Goal: Complete application form: Complete application form

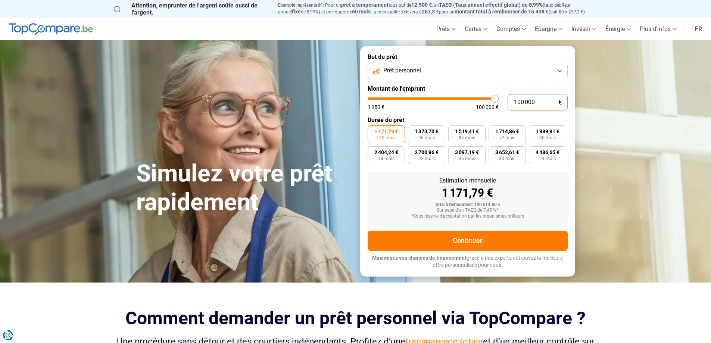
drag, startPoint x: 0, startPoint y: 0, endPoint x: 500, endPoint y: 107, distance: 511.4
click at [500, 107] on div "100 000 € 1 250 € 100 000 €" at bounding box center [468, 102] width 200 height 16
type input "2"
type input "1250"
type input "23"
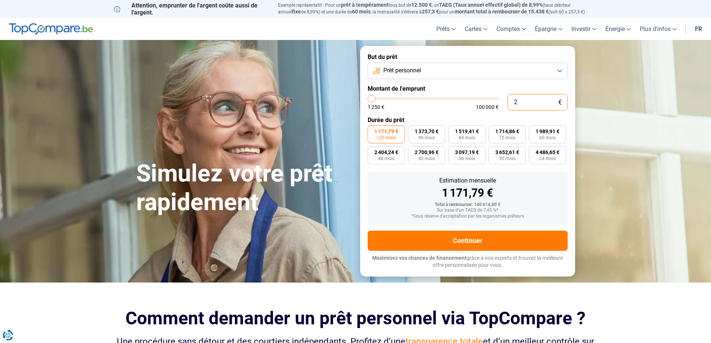
type input "1250"
type input "238"
type input "1250"
type input "2 380"
type input "2500"
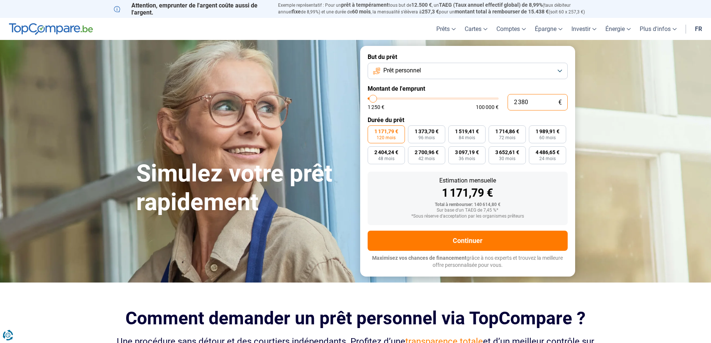
type input "23 800"
type input "23750"
type input "238 000"
type input "100000"
type input "100 000"
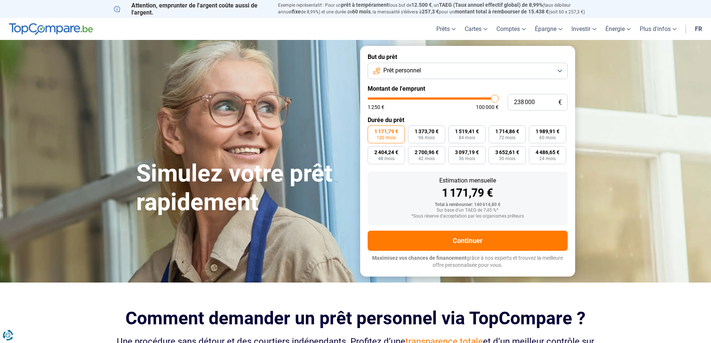
type input "100000"
drag, startPoint x: 537, startPoint y: 100, endPoint x: 498, endPoint y: 105, distance: 39.2
click at [498, 105] on div "100 000 € 1 250 € 100 000 €" at bounding box center [468, 102] width 200 height 16
type input "2"
type input "1250"
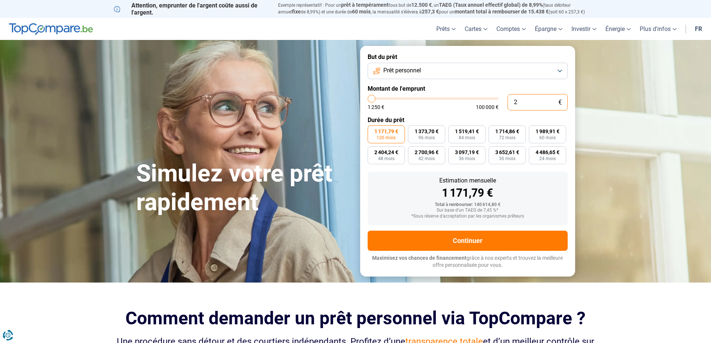
type input "23"
type input "1250"
type input "238"
type input "1250"
type input "2 380"
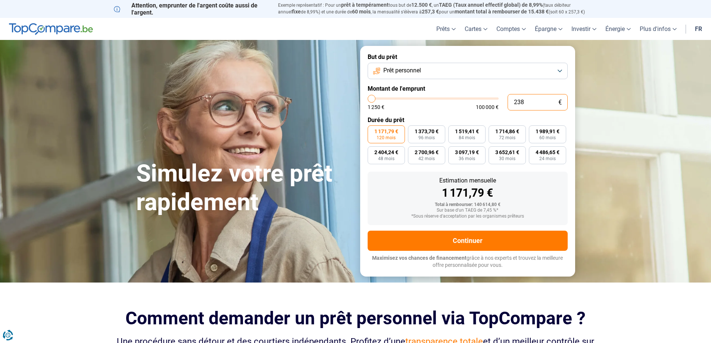
type input "2500"
type input "23 800"
type input "23750"
type input "238 000"
type input "100000"
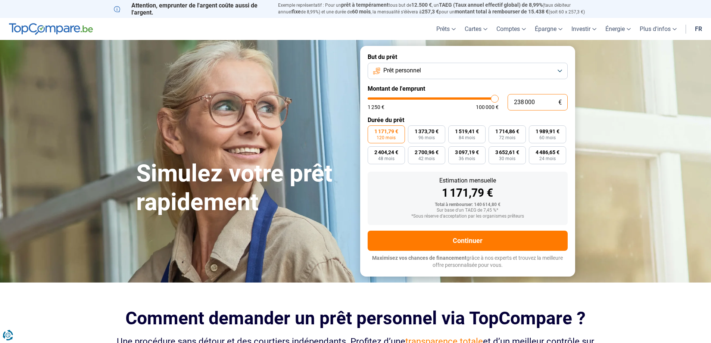
type input "100 000"
type input "100000"
click at [547, 189] on div "1 171,79 €" at bounding box center [468, 192] width 188 height 11
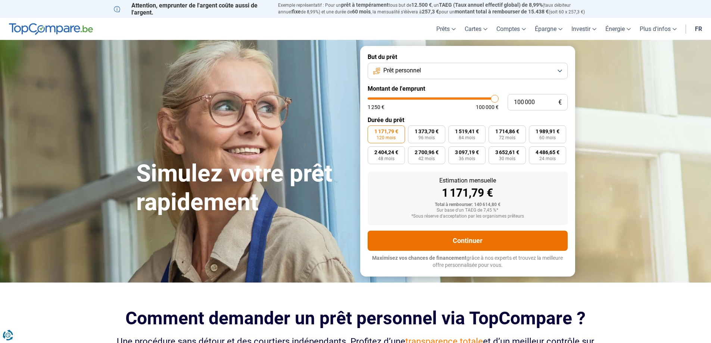
click at [451, 237] on button "Continuer" at bounding box center [468, 241] width 200 height 20
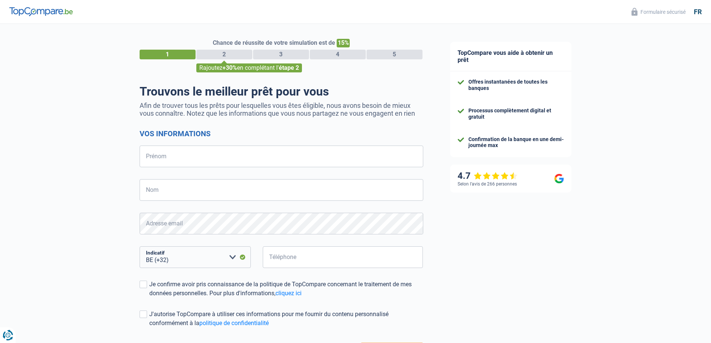
select select "32"
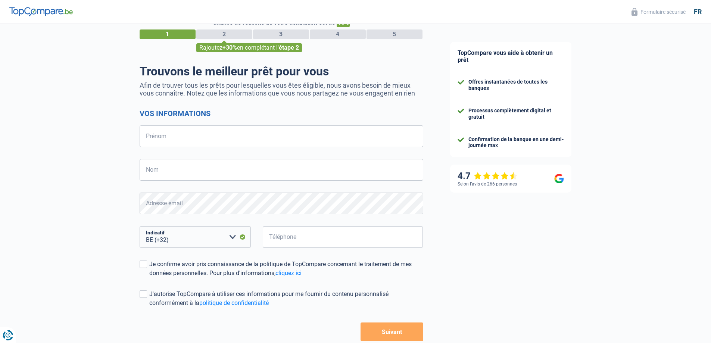
scroll to position [37, 0]
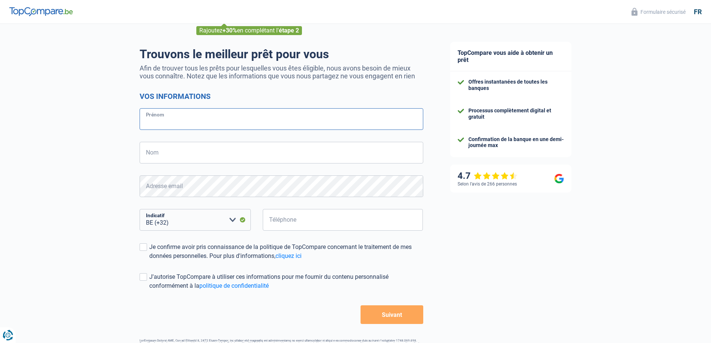
click at [182, 119] on input "Prénom" at bounding box center [282, 119] width 284 height 22
type input "nicolas"
click at [190, 147] on input "Nom" at bounding box center [282, 153] width 284 height 22
type input "Denis"
click at [196, 199] on form "Vos informations nicolas Prénom Denis Nom Adresse email Tous les champs sont ob…" at bounding box center [282, 208] width 284 height 232
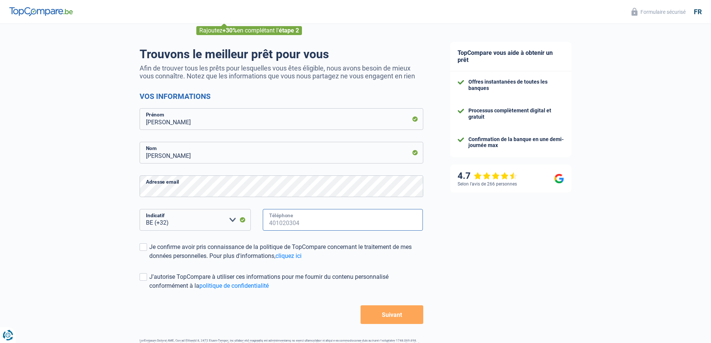
click at [298, 220] on input "Téléphone" at bounding box center [343, 220] width 161 height 22
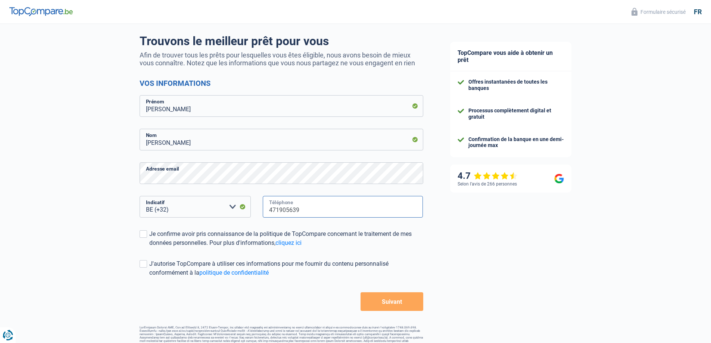
scroll to position [62, 0]
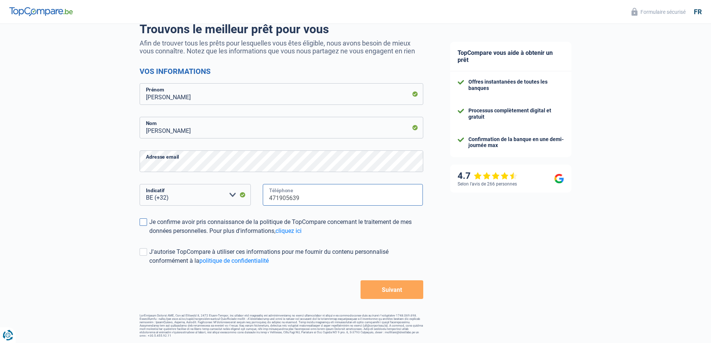
type input "471905639"
click at [168, 230] on div "Je confirme avoir pris connaissance de la politique de TopCompare concernant le…" at bounding box center [286, 227] width 274 height 18
click at [149, 236] on input "Je confirme avoir pris connaissance de la politique de TopCompare concernant le…" at bounding box center [149, 236] width 0 height 0
click at [398, 291] on button "Suivant" at bounding box center [392, 289] width 62 height 19
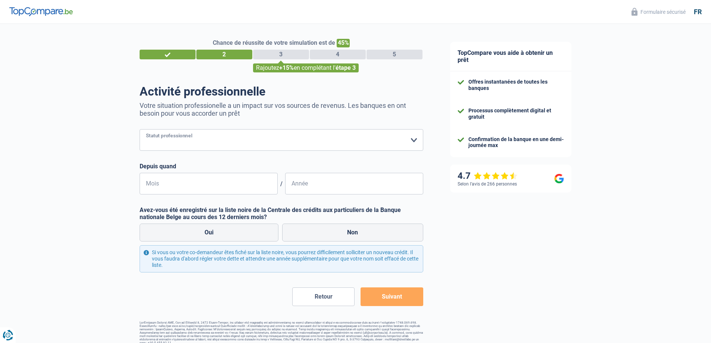
click at [303, 147] on select "Ouvrier Employé privé Employé public Invalide Indépendant Pensionné Chômeur Mut…" at bounding box center [282, 140] width 284 height 22
select select "publicEmployee"
click at [140, 130] on select "Ouvrier Employé privé Employé public Invalide Indépendant Pensionné Chômeur Mut…" at bounding box center [282, 140] width 284 height 22
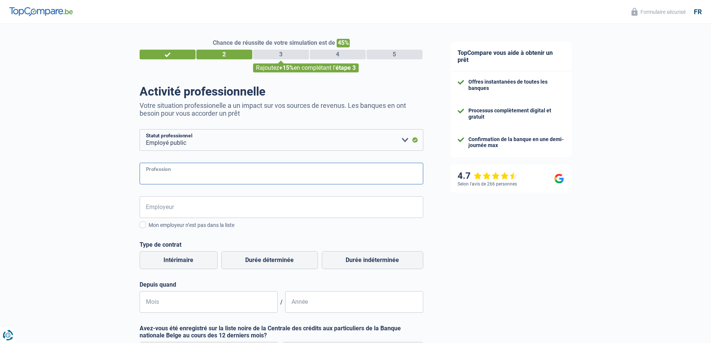
click at [197, 177] on input "Profession" at bounding box center [282, 174] width 284 height 22
type input "distributeur"
click at [178, 212] on input "Employeur" at bounding box center [282, 207] width 284 height 22
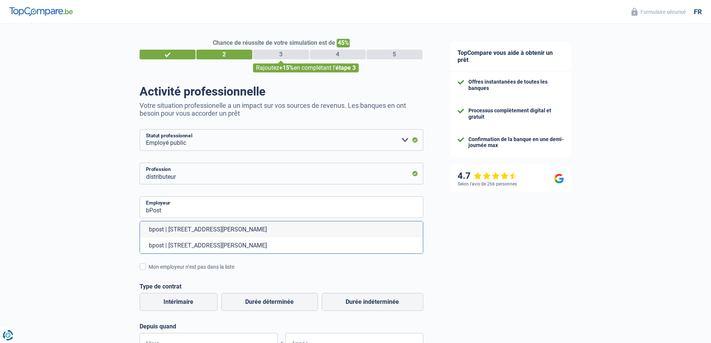
click at [191, 231] on li "bpost | Boulevard Anspach, 1 | 1000 - Bruxelles" at bounding box center [281, 229] width 283 height 16
type input "bpost | Boulevard Anspach, 1 | 1000 - Bruxelles"
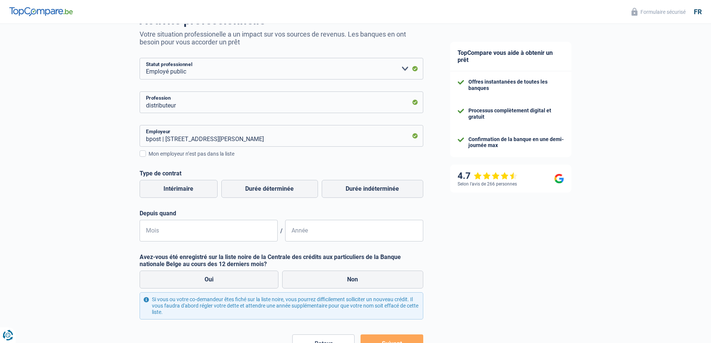
scroll to position [75, 0]
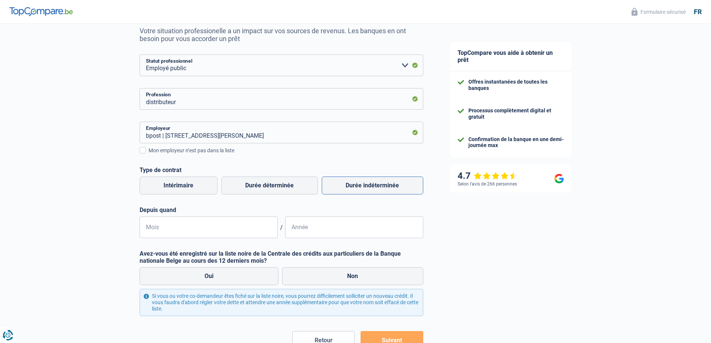
click at [374, 192] on label "Durée indéterminée" at bounding box center [373, 186] width 102 height 18
click at [374, 192] on input "Durée indéterminée" at bounding box center [373, 186] width 102 height 18
radio input "true"
click at [201, 228] on input "Mois" at bounding box center [209, 227] width 138 height 22
type input "06"
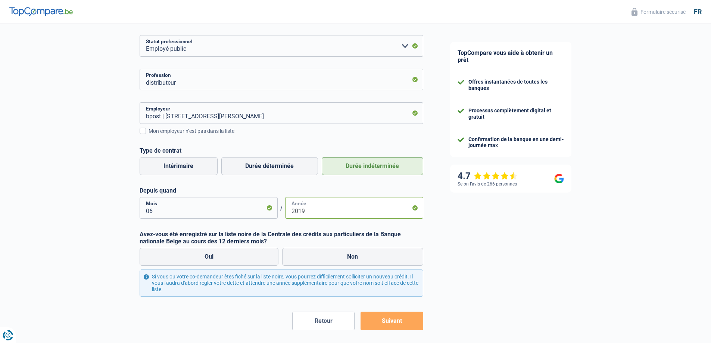
scroll to position [112, 0]
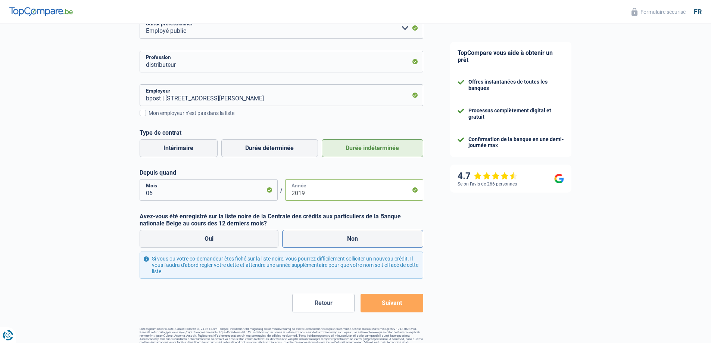
type input "2019"
click at [380, 243] on label "Non" at bounding box center [352, 239] width 141 height 18
click at [380, 243] on input "Non" at bounding box center [352, 239] width 141 height 18
radio input "true"
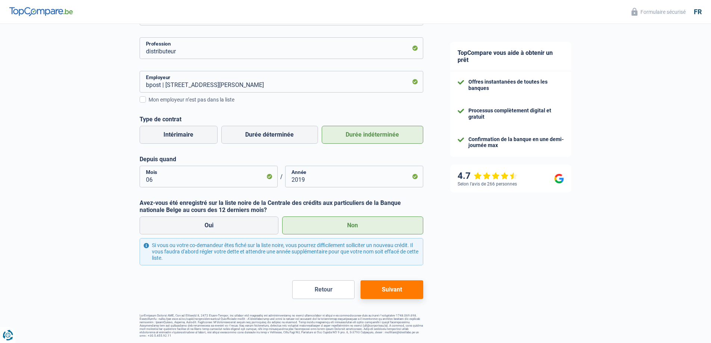
click at [387, 293] on button "Suivant" at bounding box center [392, 289] width 62 height 19
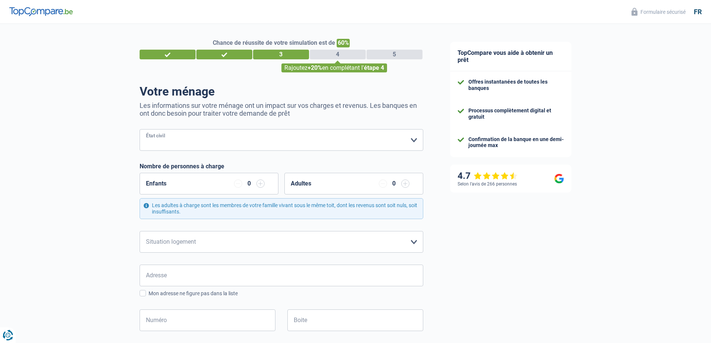
click at [215, 145] on select "Célibataire Marié(e) Cohabitant(e) légal(e) Divorcé(e) Veuf(ve) Séparé (de fait…" at bounding box center [282, 140] width 284 height 22
select select "cohabitation"
click at [140, 130] on select "Célibataire Marié(e) Cohabitant(e) légal(e) Divorcé(e) Veuf(ve) Séparé (de fait…" at bounding box center [282, 140] width 284 height 22
click at [255, 190] on div "Enfants 0" at bounding box center [209, 184] width 139 height 22
click at [261, 186] on input "button" at bounding box center [260, 184] width 8 height 8
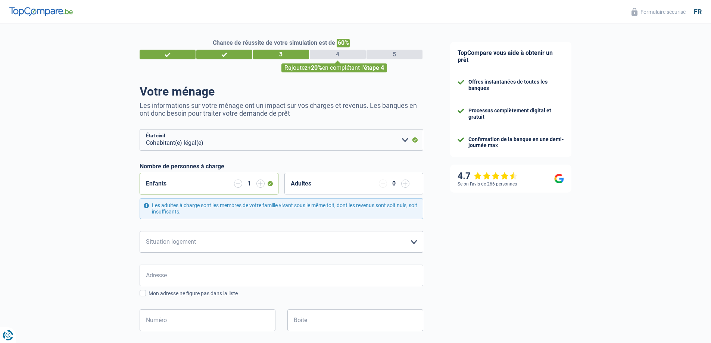
click at [406, 187] on input "button" at bounding box center [405, 184] width 8 height 8
click at [200, 241] on select "Locataire Propriétaire avec prêt hypothécaire Propriétaire sans prêt hypothécai…" at bounding box center [282, 242] width 284 height 22
select select "rents"
click at [140, 231] on select "Locataire Propriétaire avec prêt hypothécaire Propriétaire sans prêt hypothécai…" at bounding box center [282, 242] width 284 height 22
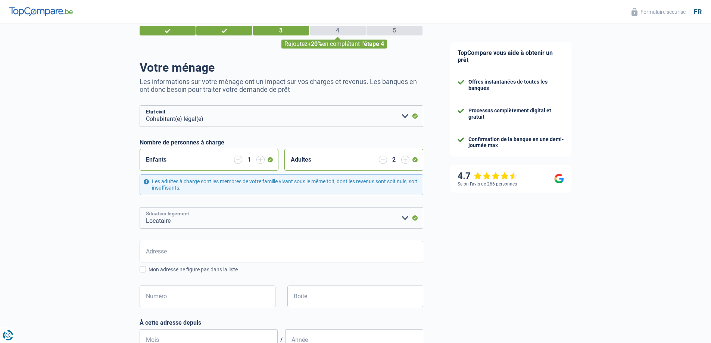
scroll to position [37, 0]
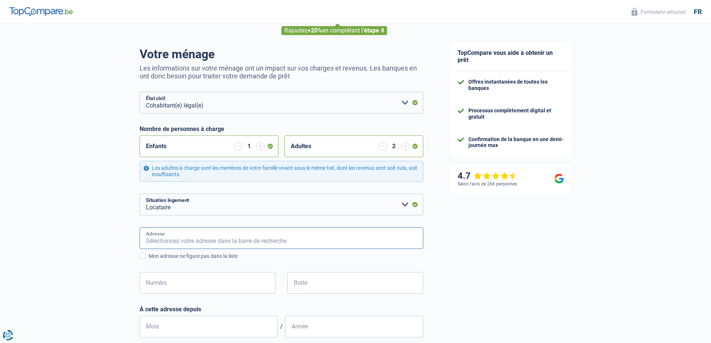
click at [180, 247] on input "Adresse" at bounding box center [282, 238] width 284 height 22
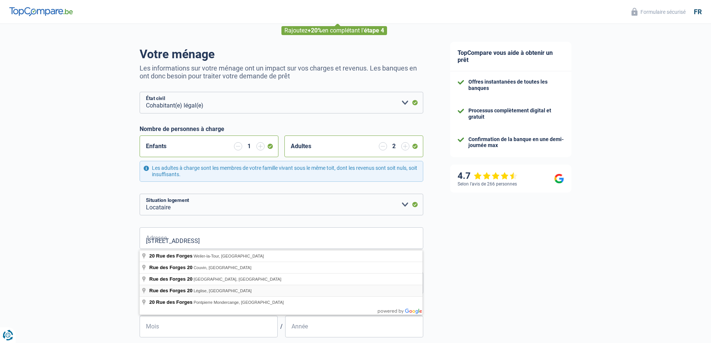
type input "Rue des Forges, 6860, Léglise, BE"
type input "20"
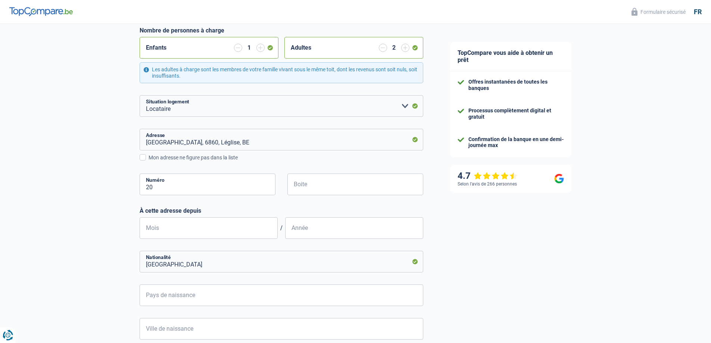
scroll to position [149, 0]
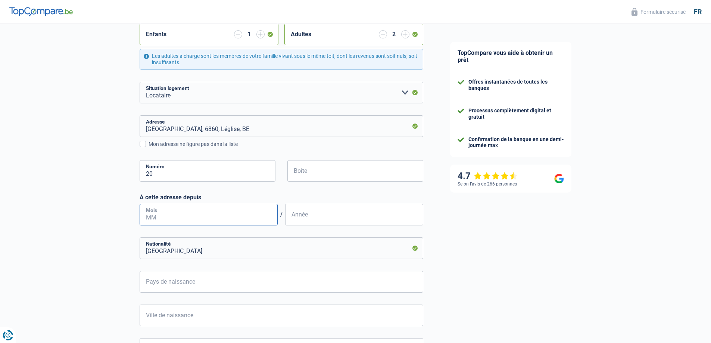
click at [211, 217] on input "Mois" at bounding box center [209, 215] width 138 height 22
drag, startPoint x: 212, startPoint y: 217, endPoint x: 140, endPoint y: 220, distance: 72.1
click at [140, 220] on input "01" at bounding box center [209, 215] width 138 height 22
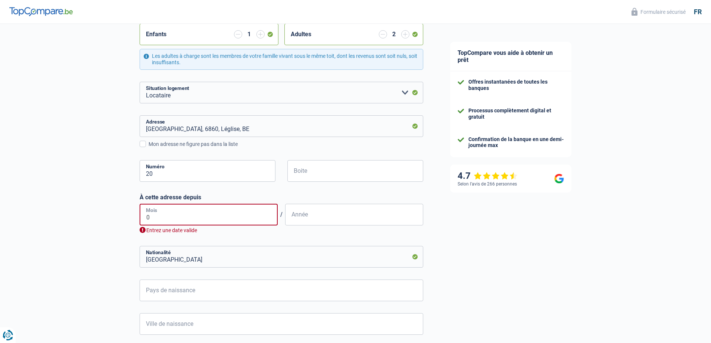
type input "07"
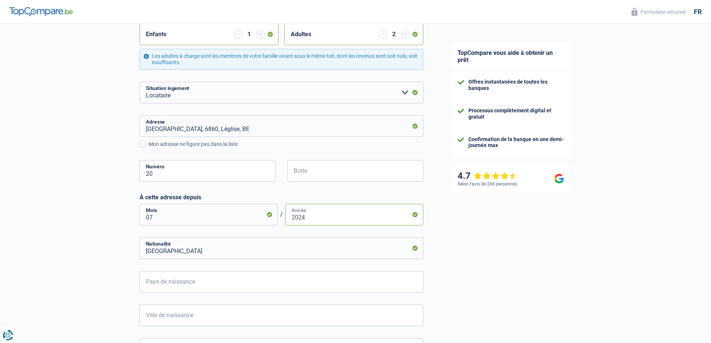
type input "2024"
click at [169, 285] on input "Pays de naissance" at bounding box center [282, 282] width 284 height 22
click at [156, 314] on li "Belgique" at bounding box center [281, 316] width 283 height 16
type input "Belgique"
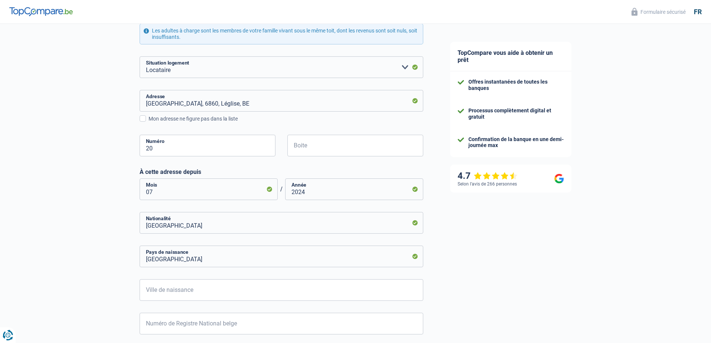
scroll to position [224, 0]
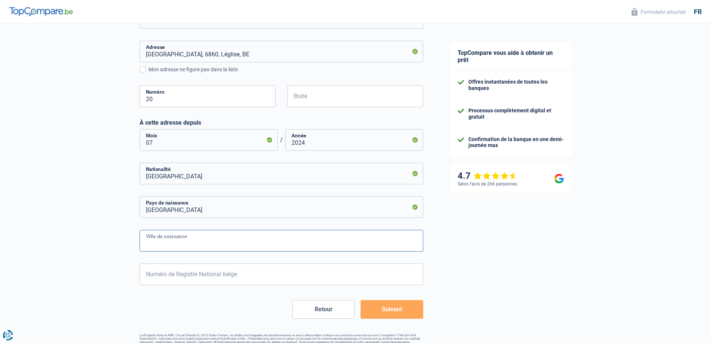
click at [171, 239] on input "Ville de naissance" at bounding box center [282, 241] width 284 height 22
type input "Libramont"
click at [193, 268] on input "Numéro de Registre National belge" at bounding box center [282, 275] width 284 height 22
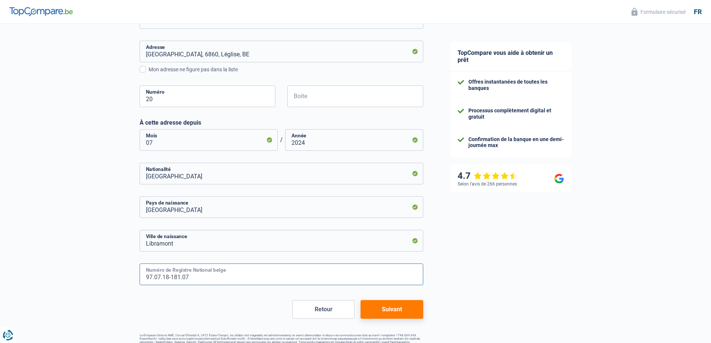
type input "97.07.18-181.07"
click at [414, 310] on button "Suivant" at bounding box center [392, 309] width 62 height 19
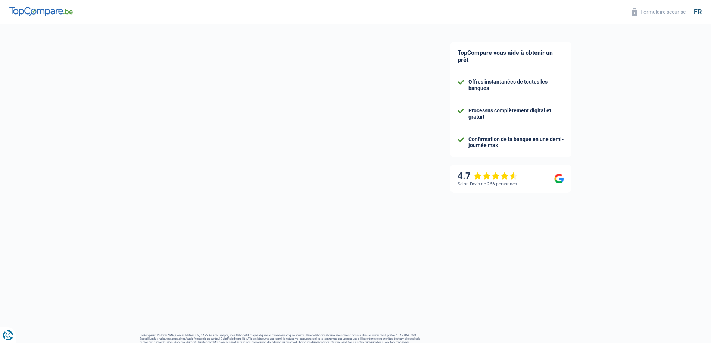
select select "familyAllowances"
select select "netSalary"
select select "mealVouchers"
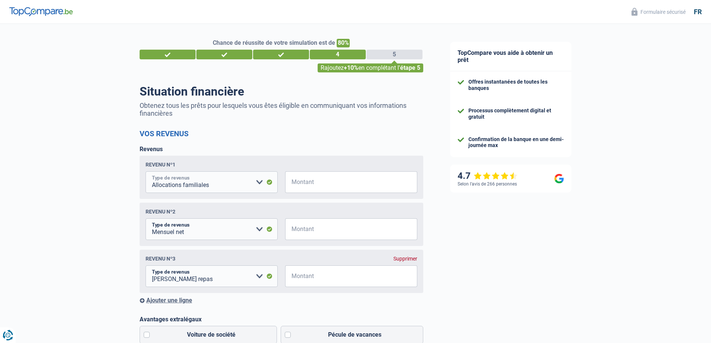
click at [256, 183] on select "Allocation d'handicap Allocations chômage Allocations familiales Chèques repas …" at bounding box center [212, 182] width 132 height 22
click at [261, 185] on select "Allocation d'handicap Allocations chômage Allocations familiales Chèques repas …" at bounding box center [212, 182] width 132 height 22
click at [257, 232] on select "Allocation d'handicap Allocations chômage Allocations familiales Chèques repas …" at bounding box center [212, 229] width 132 height 22
click at [343, 230] on input "Montant" at bounding box center [356, 229] width 123 height 22
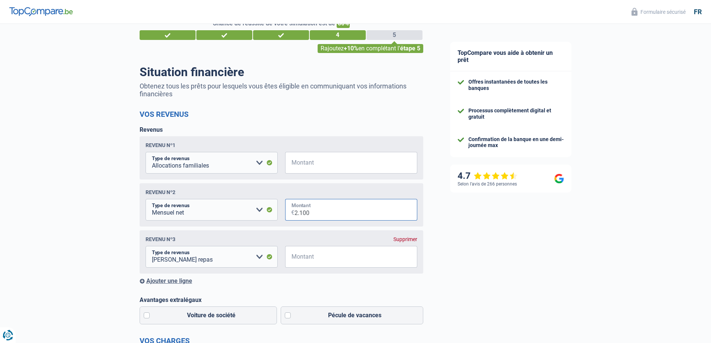
scroll to position [37, 0]
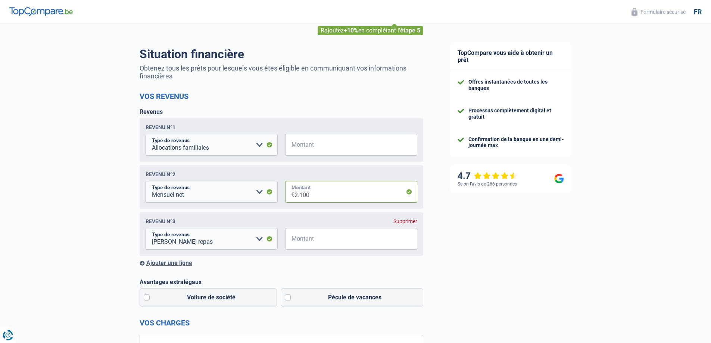
type input "2.100"
click at [328, 239] on input "Montant" at bounding box center [356, 239] width 123 height 22
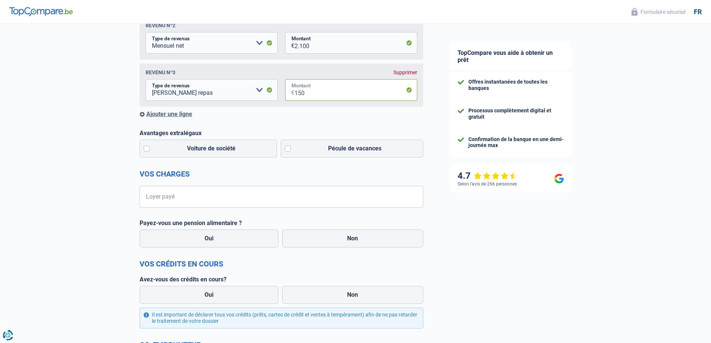
scroll to position [187, 0]
type input "150"
click at [327, 154] on label "Pécule de vacances" at bounding box center [352, 148] width 143 height 18
click at [327, 154] on input "Pécule de vacances" at bounding box center [352, 148] width 143 height 18
checkbox input "true"
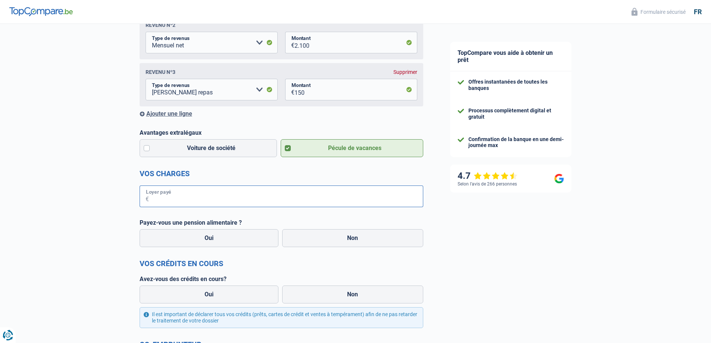
click at [198, 202] on input "Loyer payé" at bounding box center [286, 197] width 274 height 22
type input "725"
click at [351, 237] on label "Non" at bounding box center [352, 238] width 141 height 18
click at [351, 237] on input "Non" at bounding box center [352, 238] width 141 height 18
radio input "true"
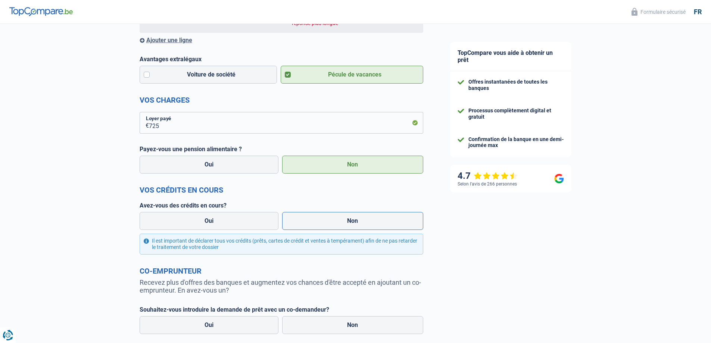
click at [334, 225] on label "Non" at bounding box center [352, 221] width 141 height 18
click at [334, 225] on input "Non" at bounding box center [352, 221] width 141 height 18
radio input "true"
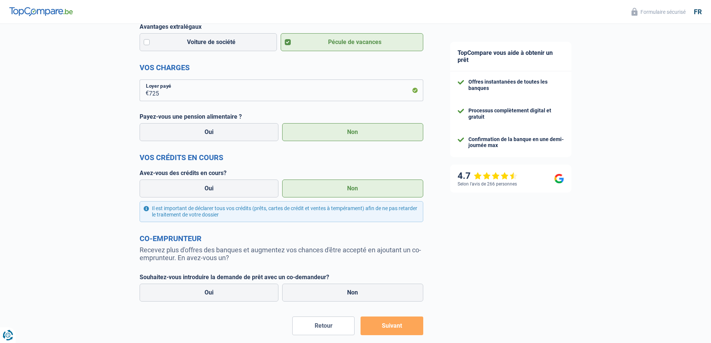
scroll to position [369, 0]
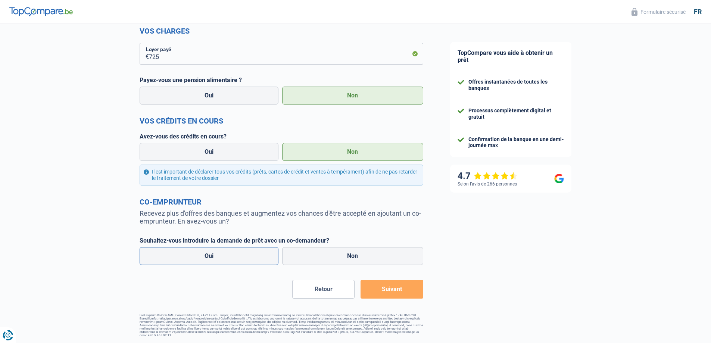
click at [208, 256] on label "Oui" at bounding box center [209, 256] width 139 height 18
click at [208, 256] on input "Oui" at bounding box center [209, 256] width 139 height 18
radio input "true"
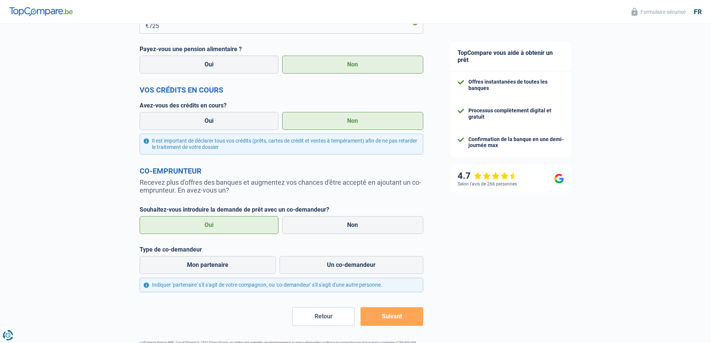
scroll to position [427, 0]
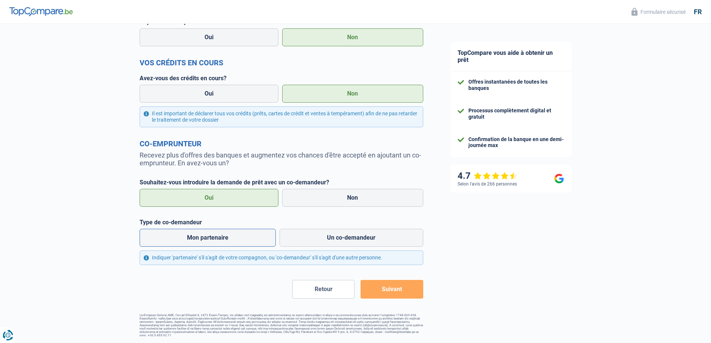
click at [230, 239] on label "Mon partenaire" at bounding box center [208, 238] width 137 height 18
click at [230, 239] on input "Mon partenaire" at bounding box center [208, 238] width 137 height 18
radio input "true"
click at [384, 288] on button "Suivant" at bounding box center [392, 289] width 62 height 19
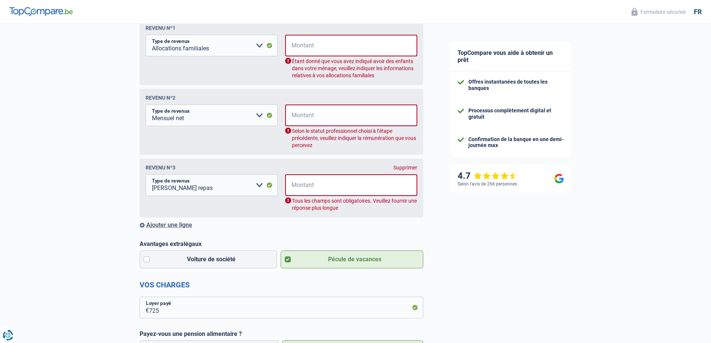
scroll to position [121, 0]
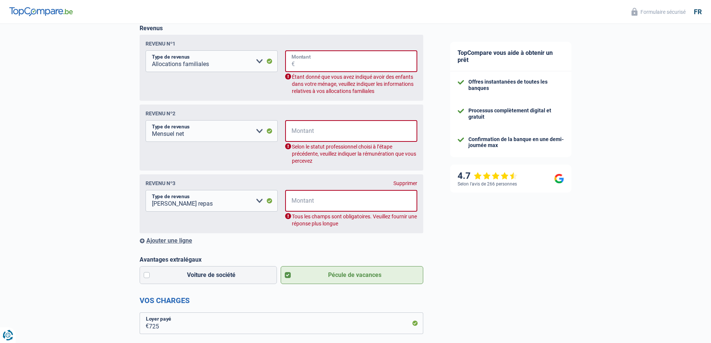
click at [320, 63] on input "Montant" at bounding box center [356, 61] width 122 height 22
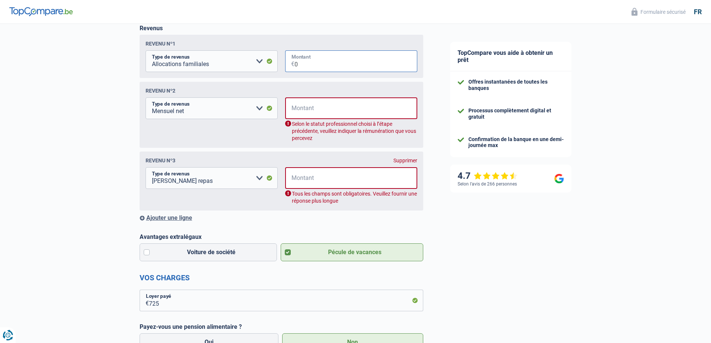
type input "0"
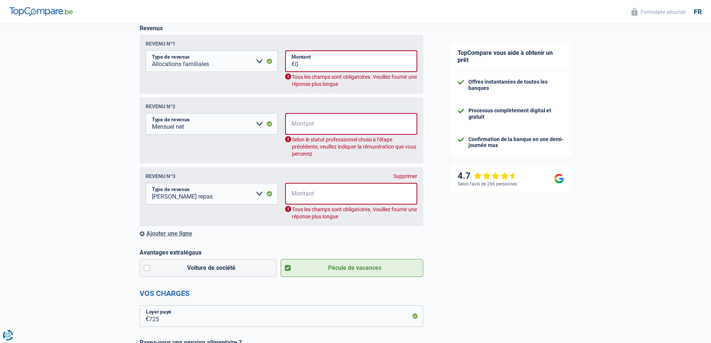
click at [335, 111] on div "Revenu nº2 Allocation d'handicap Allocations chômage Allocations familiales Chè…" at bounding box center [282, 130] width 284 height 66
click at [330, 124] on input "Montant" at bounding box center [356, 124] width 122 height 22
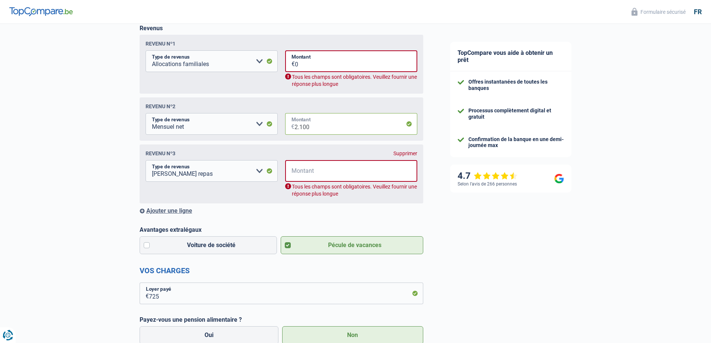
type input "2.100"
click at [315, 179] on input "Montant" at bounding box center [356, 171] width 122 height 22
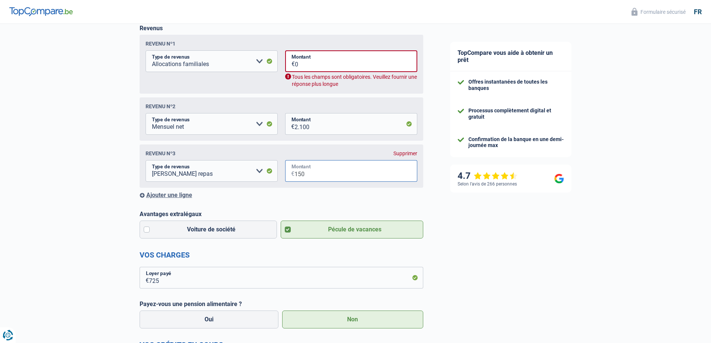
type input "150"
click at [542, 233] on div "TopCompare vous aide à obtenir un prêt Offres instantanées de toutes les banque…" at bounding box center [574, 264] width 275 height 722
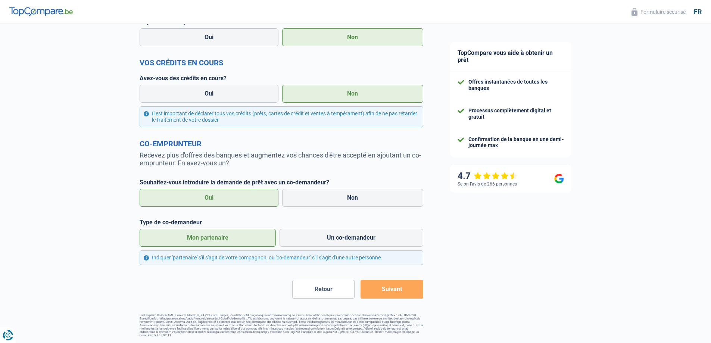
click at [403, 289] on button "Suivant" at bounding box center [392, 289] width 62 height 19
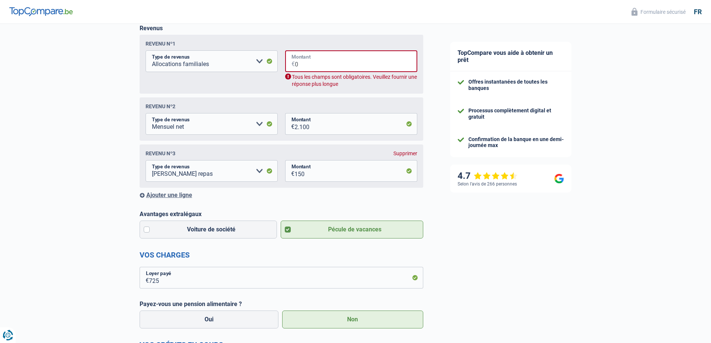
click at [312, 65] on input "0" at bounding box center [356, 61] width 122 height 22
type input "0"
click at [301, 65] on input "0" at bounding box center [356, 61] width 122 height 22
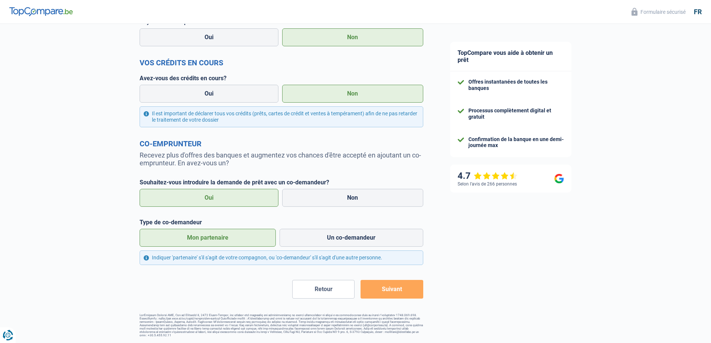
click at [389, 293] on button "Suivant" at bounding box center [392, 289] width 62 height 19
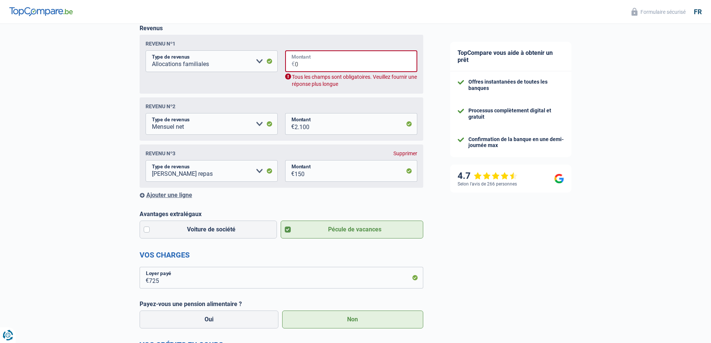
click at [301, 65] on input "0" at bounding box center [356, 61] width 122 height 22
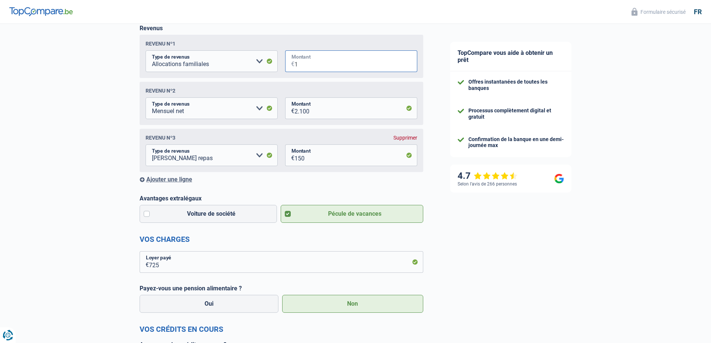
type input "1"
click at [353, 74] on div "Revenu nº1 Allocation d'handicap Allocations chômage Allocations familiales Chè…" at bounding box center [282, 56] width 284 height 43
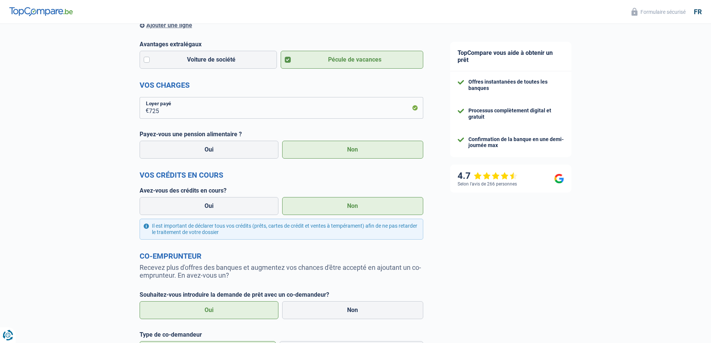
scroll to position [389, 0]
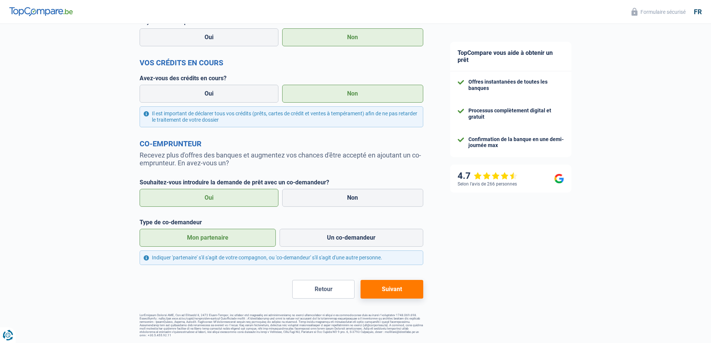
click at [409, 286] on button "Suivant" at bounding box center [392, 289] width 62 height 19
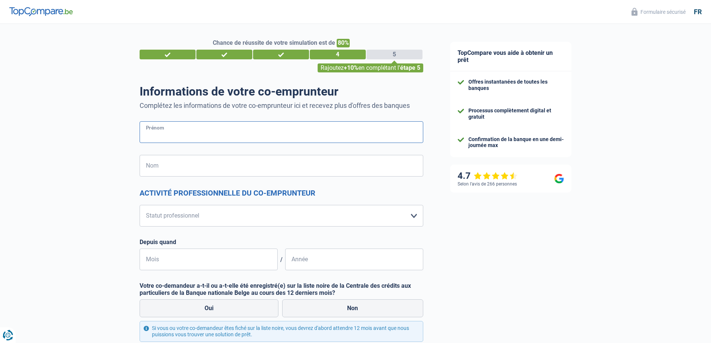
click at [227, 133] on input "Prénom" at bounding box center [282, 132] width 284 height 22
type input "Eloise"
click at [243, 160] on input "Nom" at bounding box center [282, 166] width 284 height 22
type input "Seghers"
click at [263, 215] on select "Ouvrier Employé privé Employé public Invalide Indépendant Pensionné Chômeur Mut…" at bounding box center [282, 216] width 284 height 22
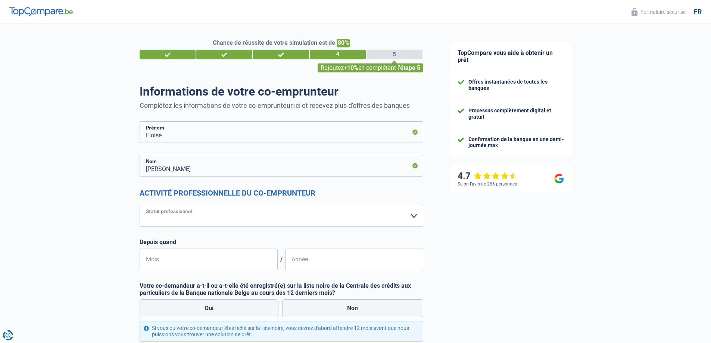
select select "unemployed"
click at [140, 205] on select "Ouvrier Employé privé Employé public Invalide Indépendant Pensionné Chômeur Mut…" at bounding box center [282, 216] width 284 height 22
select select "unemployment"
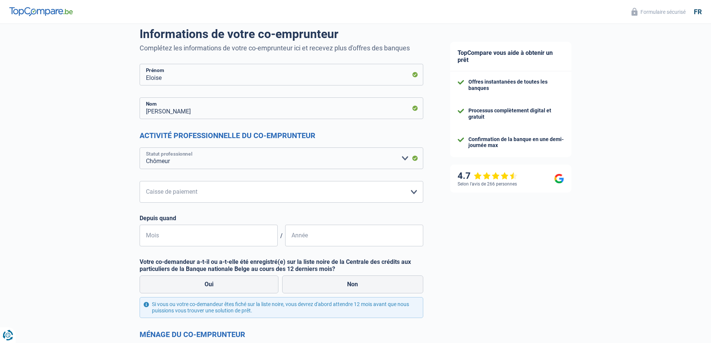
scroll to position [112, 0]
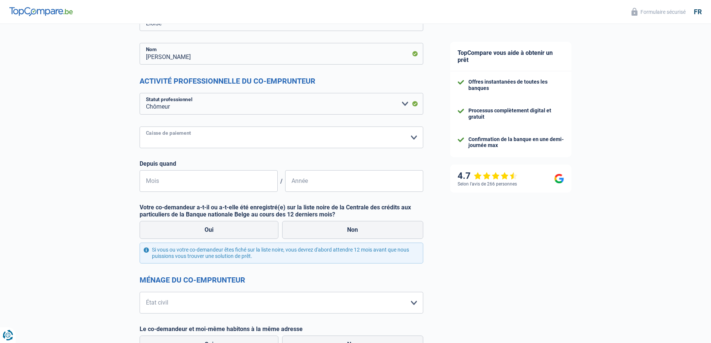
click at [216, 136] on select "CAPAC FGTB CSC CGSLB Autre Veuillez sélectionner une option" at bounding box center [282, 138] width 284 height 22
select select "capac"
click at [140, 127] on select "CAPAC FGTB CSC CGSLB Autre Veuillez sélectionner une option" at bounding box center [282, 138] width 284 height 22
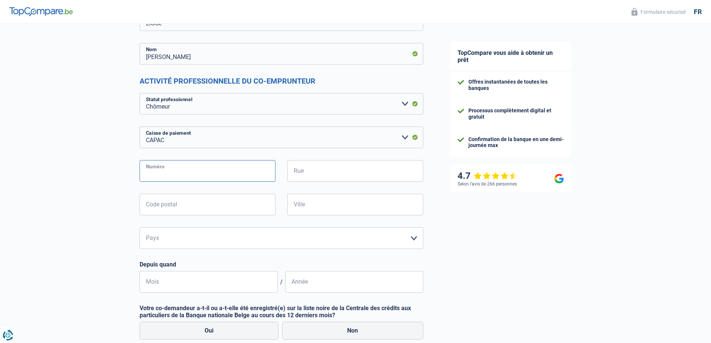
click at [186, 170] on input "Numéro" at bounding box center [208, 171] width 136 height 22
type input "20"
click at [305, 175] on input "Rue" at bounding box center [355, 171] width 136 height 22
type input "Rue des forges"
click at [228, 206] on input "Code postal" at bounding box center [208, 205] width 136 height 22
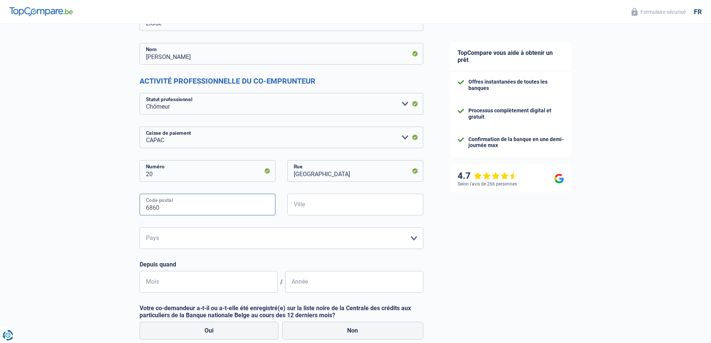
type input "6860"
click at [338, 201] on input "Ville" at bounding box center [355, 205] width 136 height 22
type input "Leglise"
click at [375, 236] on select "Belgique Luxembourg Veuillez sélectionner une option" at bounding box center [282, 238] width 284 height 22
select select "BE"
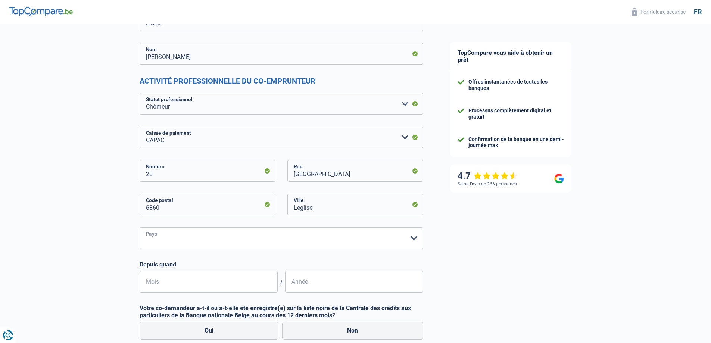
click at [140, 228] on select "Belgique Luxembourg Veuillez sélectionner une option" at bounding box center [282, 238] width 284 height 22
click at [174, 283] on input "Mois" at bounding box center [209, 282] width 138 height 22
type input "07"
type input "1"
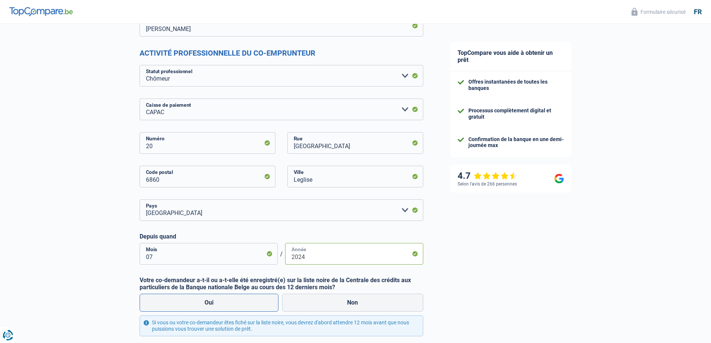
scroll to position [187, 0]
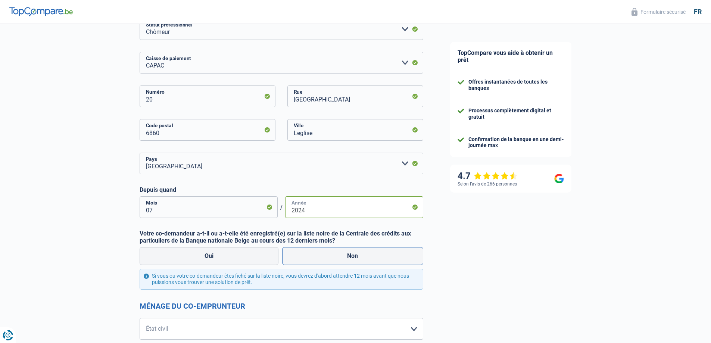
type input "2024"
click at [371, 253] on label "Non" at bounding box center [352, 256] width 141 height 18
click at [371, 253] on input "Non" at bounding box center [352, 256] width 141 height 18
radio input "true"
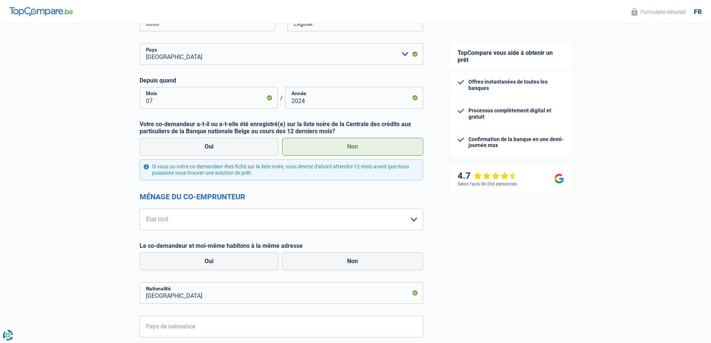
scroll to position [299, 0]
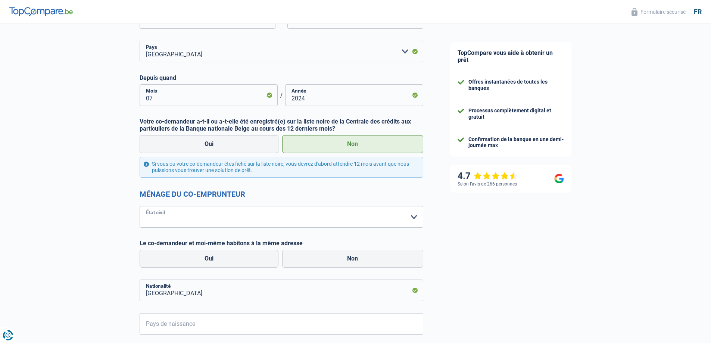
click at [290, 224] on select "Célibataire Marié(e) Cohabitant(e) légal(e) Divorcé(e) Veuf(ve) Séparé (de fait…" at bounding box center [282, 217] width 284 height 22
select select "cohabitation"
click at [140, 206] on select "Célibataire Marié(e) Cohabitant(e) légal(e) Divorcé(e) Veuf(ve) Séparé (de fait…" at bounding box center [282, 217] width 284 height 22
click at [246, 259] on label "Oui" at bounding box center [209, 259] width 139 height 18
click at [246, 259] on input "Oui" at bounding box center [209, 259] width 139 height 18
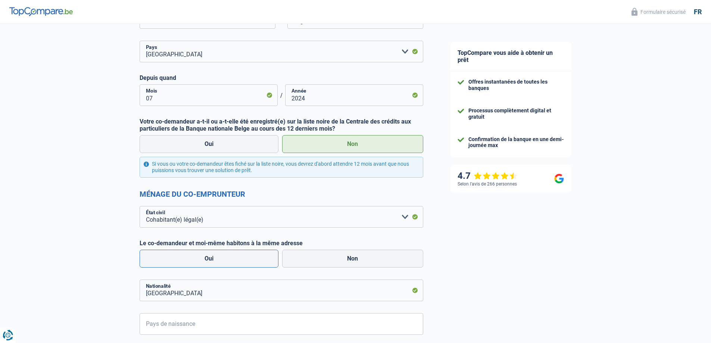
radio input "true"
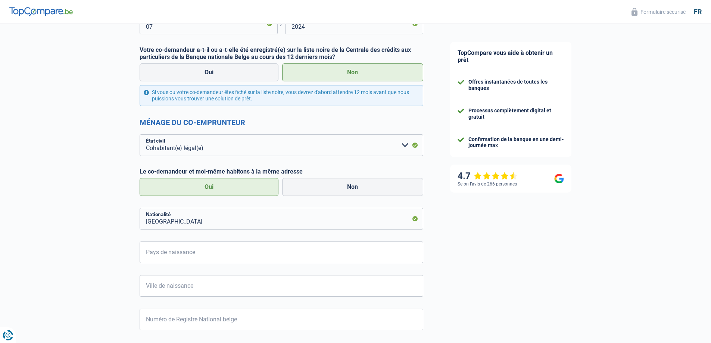
scroll to position [373, 0]
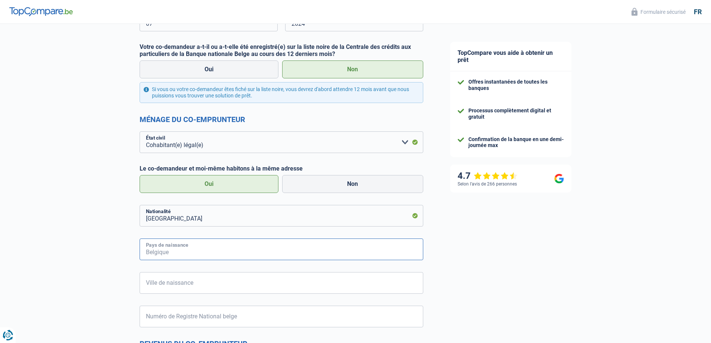
click at [196, 250] on input "Pays de naissance" at bounding box center [282, 250] width 284 height 22
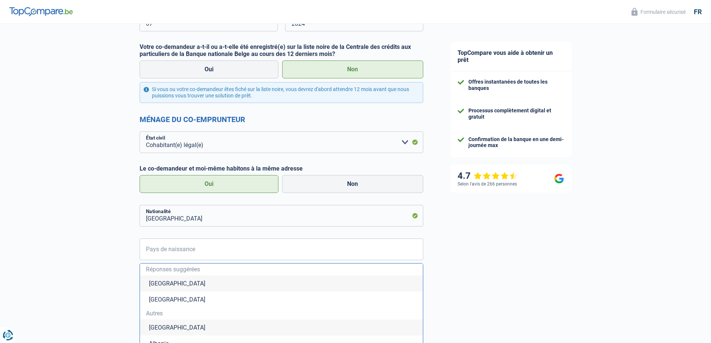
click at [192, 278] on li "Belgique" at bounding box center [281, 283] width 283 height 16
type input "Belgique"
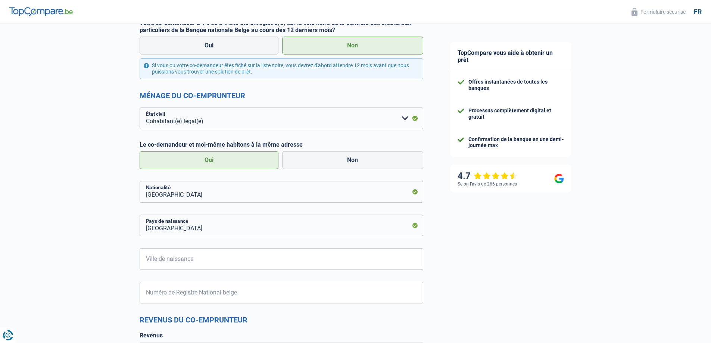
scroll to position [411, 0]
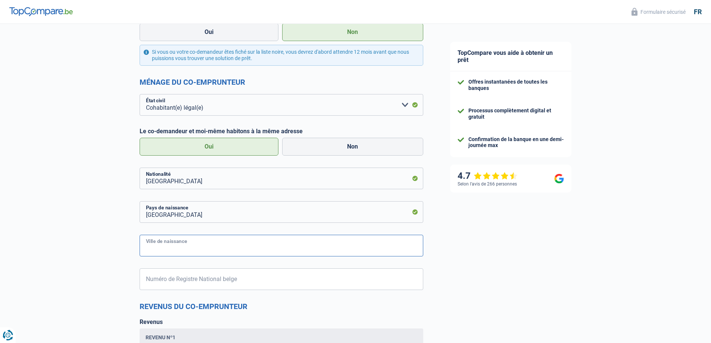
click at [172, 250] on input "Ville de naissance" at bounding box center [282, 246] width 284 height 22
type input "Libramont"
click at [193, 269] on input "Numéro de Registre National belge" at bounding box center [282, 279] width 284 height 22
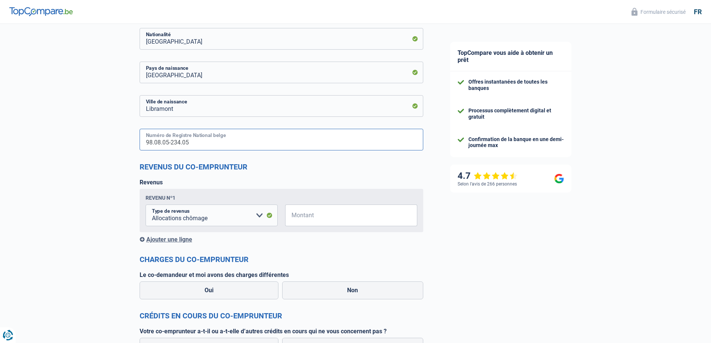
scroll to position [597, 0]
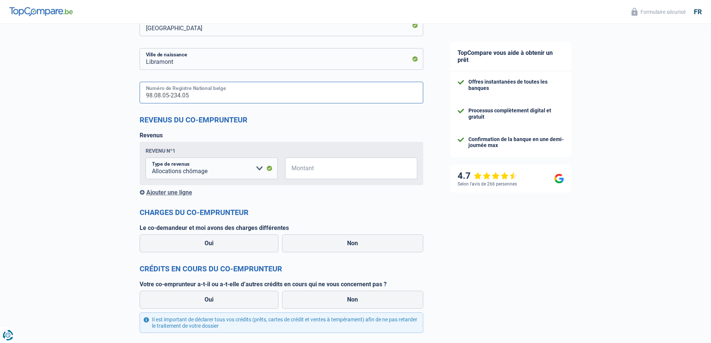
type input "98.08.05-234.05"
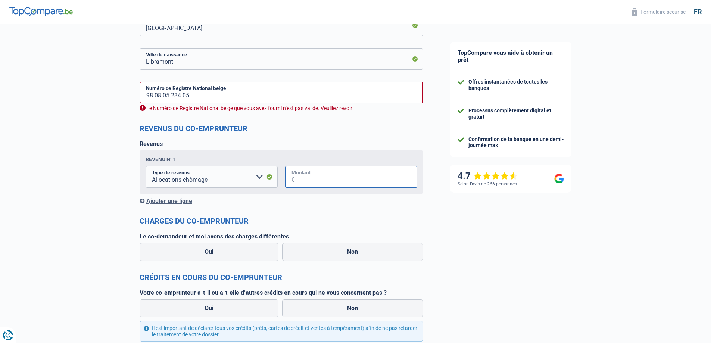
click at [318, 174] on input "Montant" at bounding box center [356, 177] width 123 height 22
type input "1.500"
click at [205, 96] on input "98.08.05-234.05" at bounding box center [282, 93] width 284 height 22
click at [261, 141] on div "Revenus Revenu nº1 Allocation d'handicap Allocations chômage Allocations famili…" at bounding box center [282, 172] width 284 height 64
drag, startPoint x: 192, startPoint y: 100, endPoint x: 85, endPoint y: 108, distance: 106.7
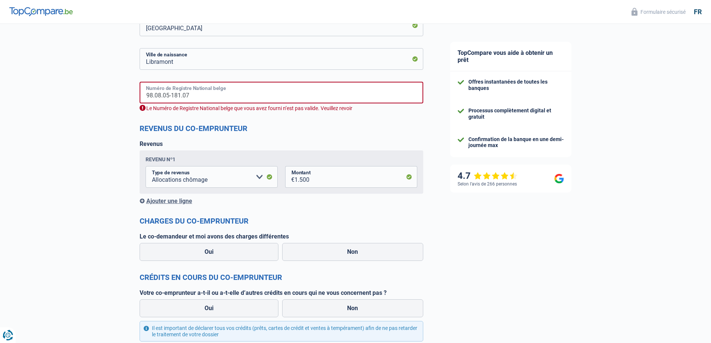
type input "97.07.18-181.07"
drag, startPoint x: 212, startPoint y: 98, endPoint x: 127, endPoint y: 96, distance: 84.8
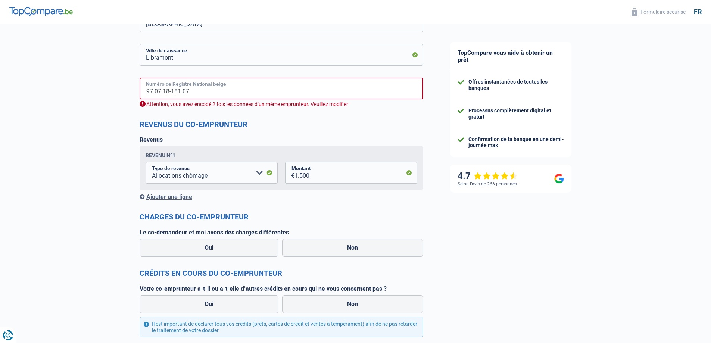
scroll to position [487, 0]
